Goal: Task Accomplishment & Management: Manage account settings

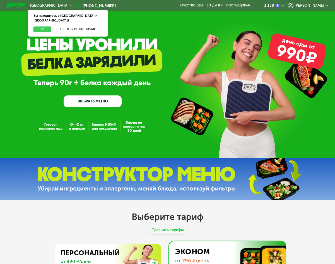
click at [46, 27] on button "Да" at bounding box center [43, 30] width 18 height 6
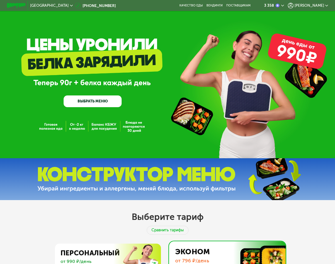
click at [317, 5] on span "[PERSON_NAME]" at bounding box center [310, 6] width 30 height 4
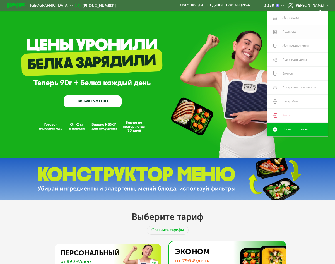
click at [295, 29] on link "Подписка" at bounding box center [298, 32] width 61 height 14
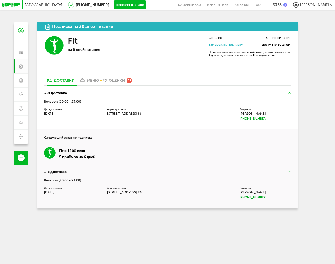
click at [94, 83] on div "меню" at bounding box center [93, 80] width 12 height 4
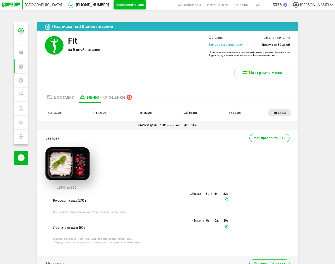
click at [62, 100] on div "Доставки" at bounding box center [64, 97] width 21 height 4
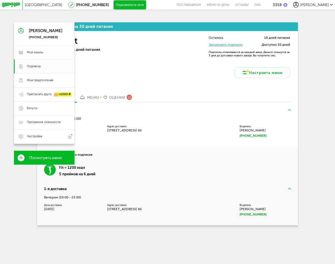
click at [20, 55] on use at bounding box center [21, 53] width 5 height 4
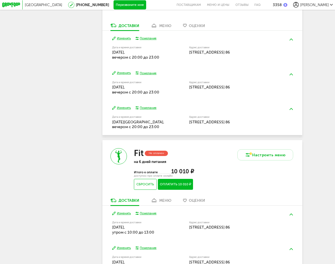
scroll to position [168, 0]
